Goal: Check status: Check status

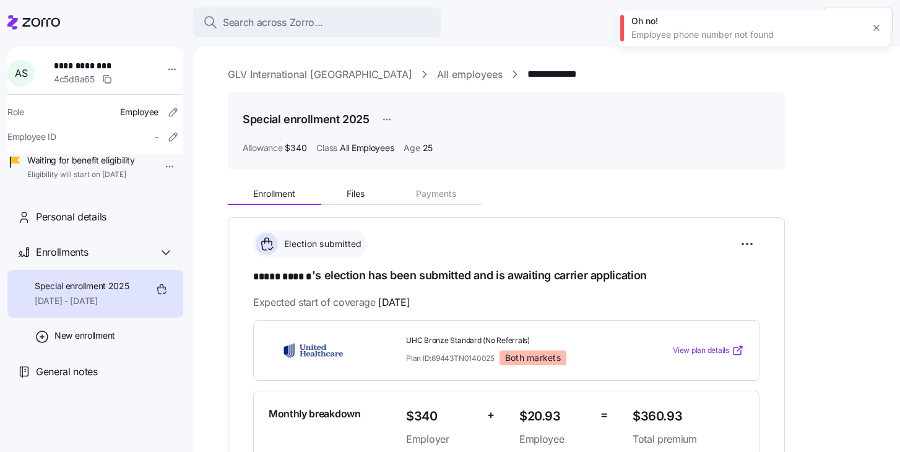
scroll to position [35, 0]
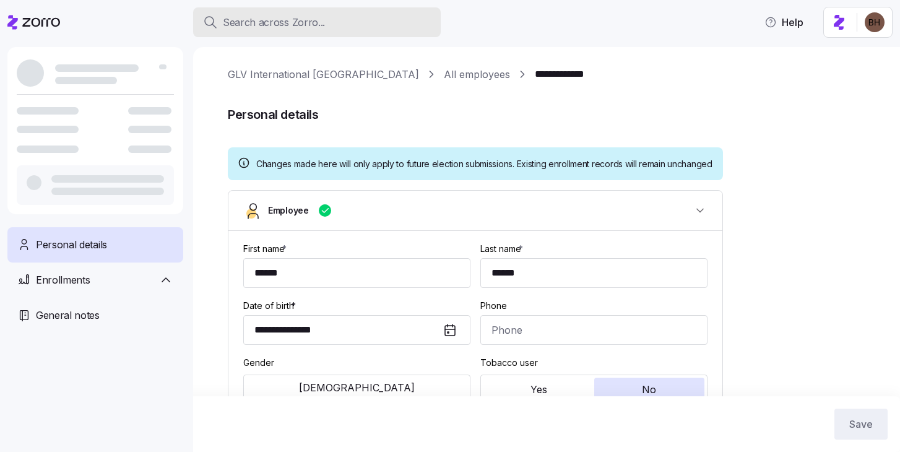
type input "All Employees"
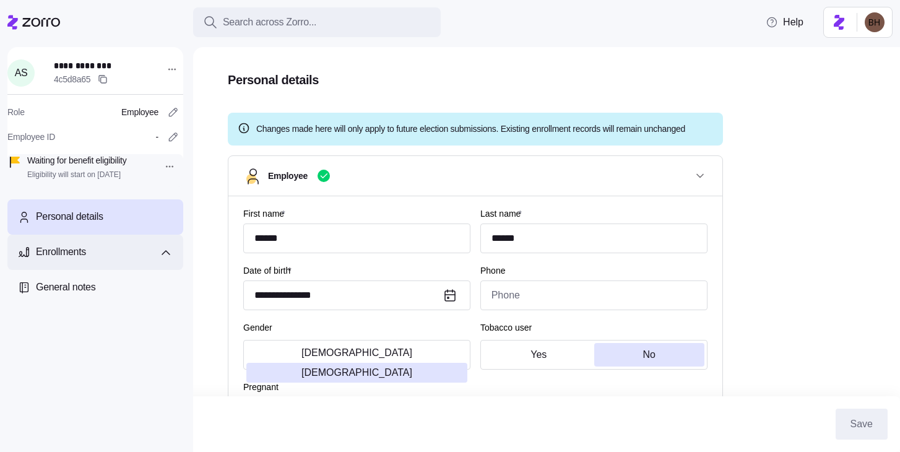
scroll to position [34, 0]
click at [114, 260] on div "Enrollments" at bounding box center [104, 251] width 137 height 15
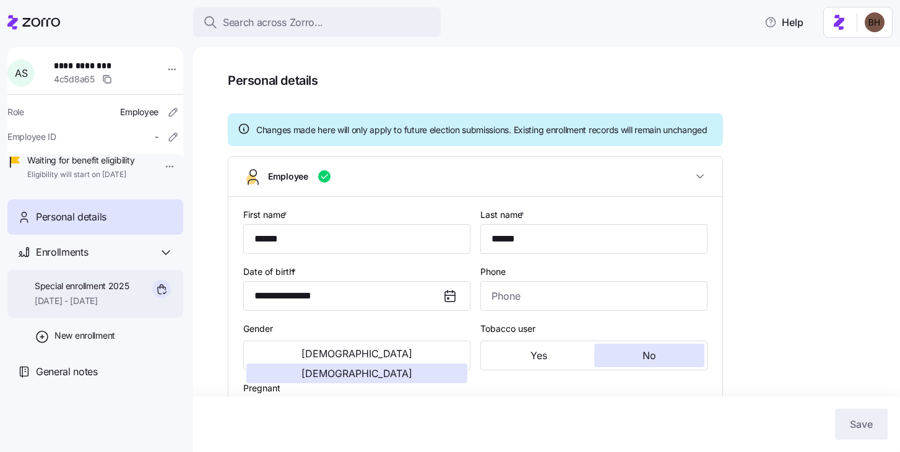
click at [110, 307] on span "[DATE] - [DATE]" at bounding box center [82, 301] width 95 height 12
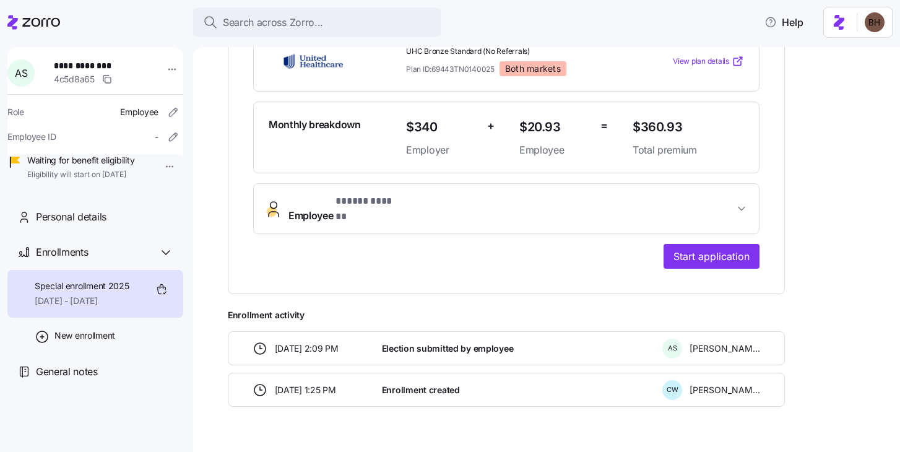
scroll to position [306, 0]
